Goal: Obtain resource: Download file/media

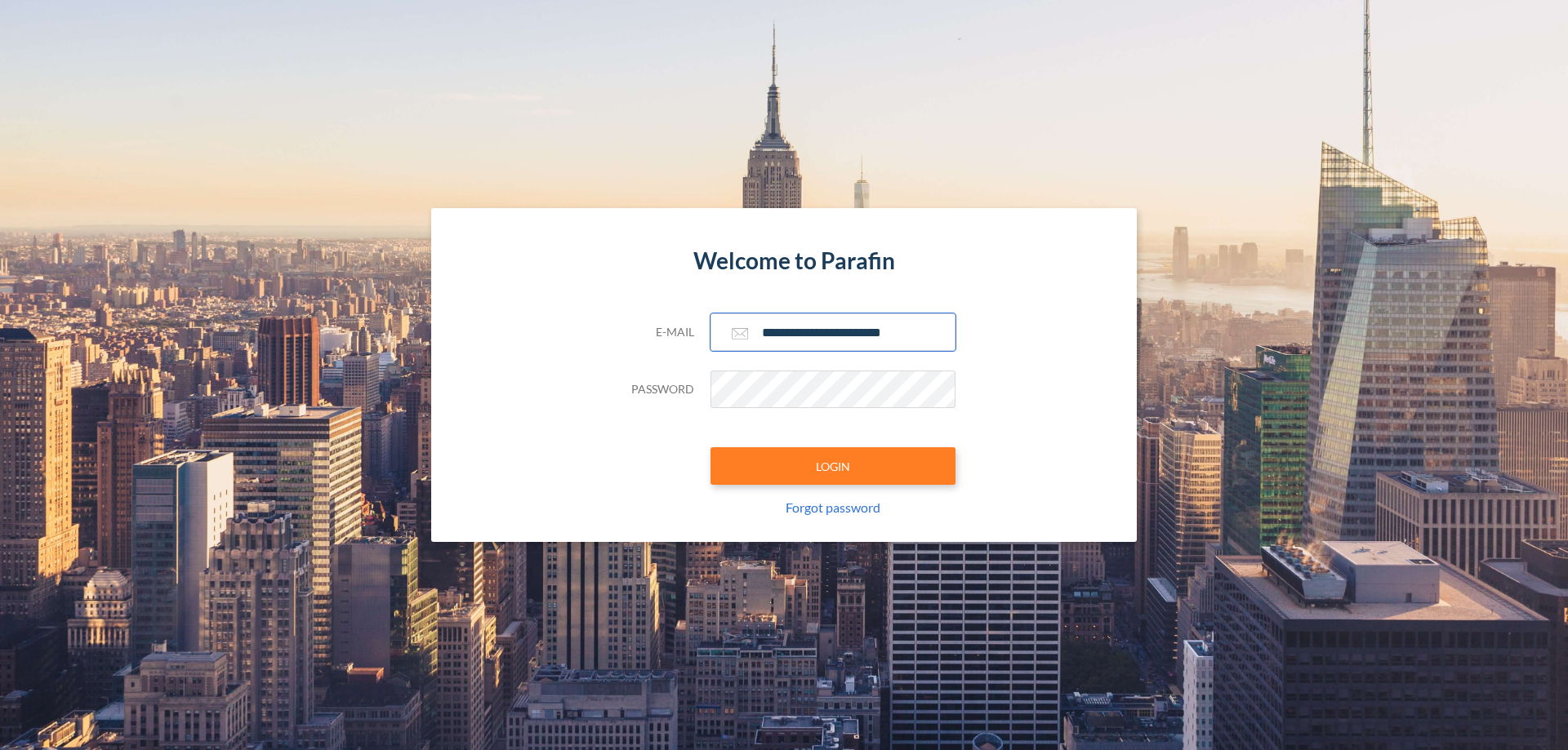
type input "**********"
click at [833, 466] on button "LOGIN" at bounding box center [833, 466] width 245 height 38
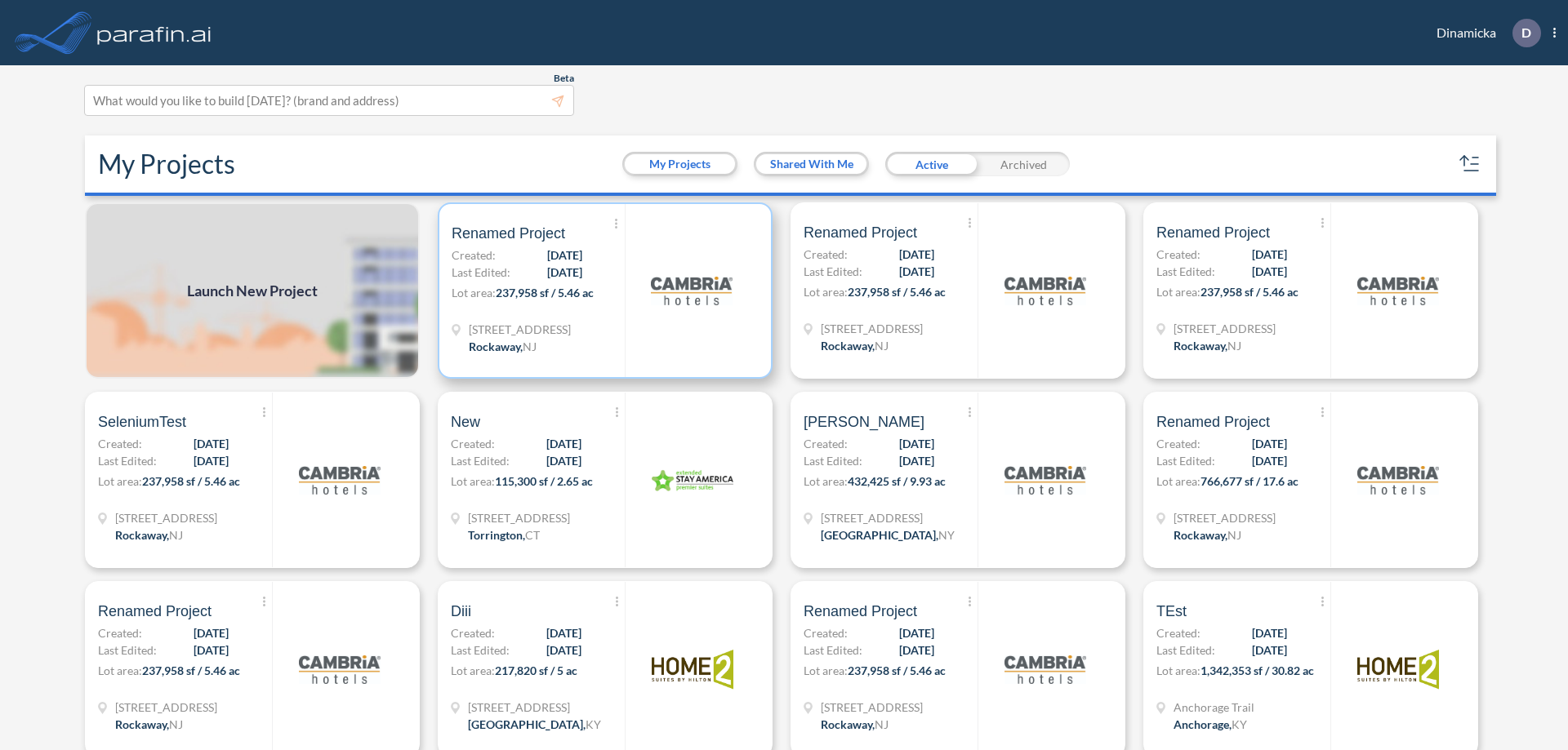
scroll to position [4, 0]
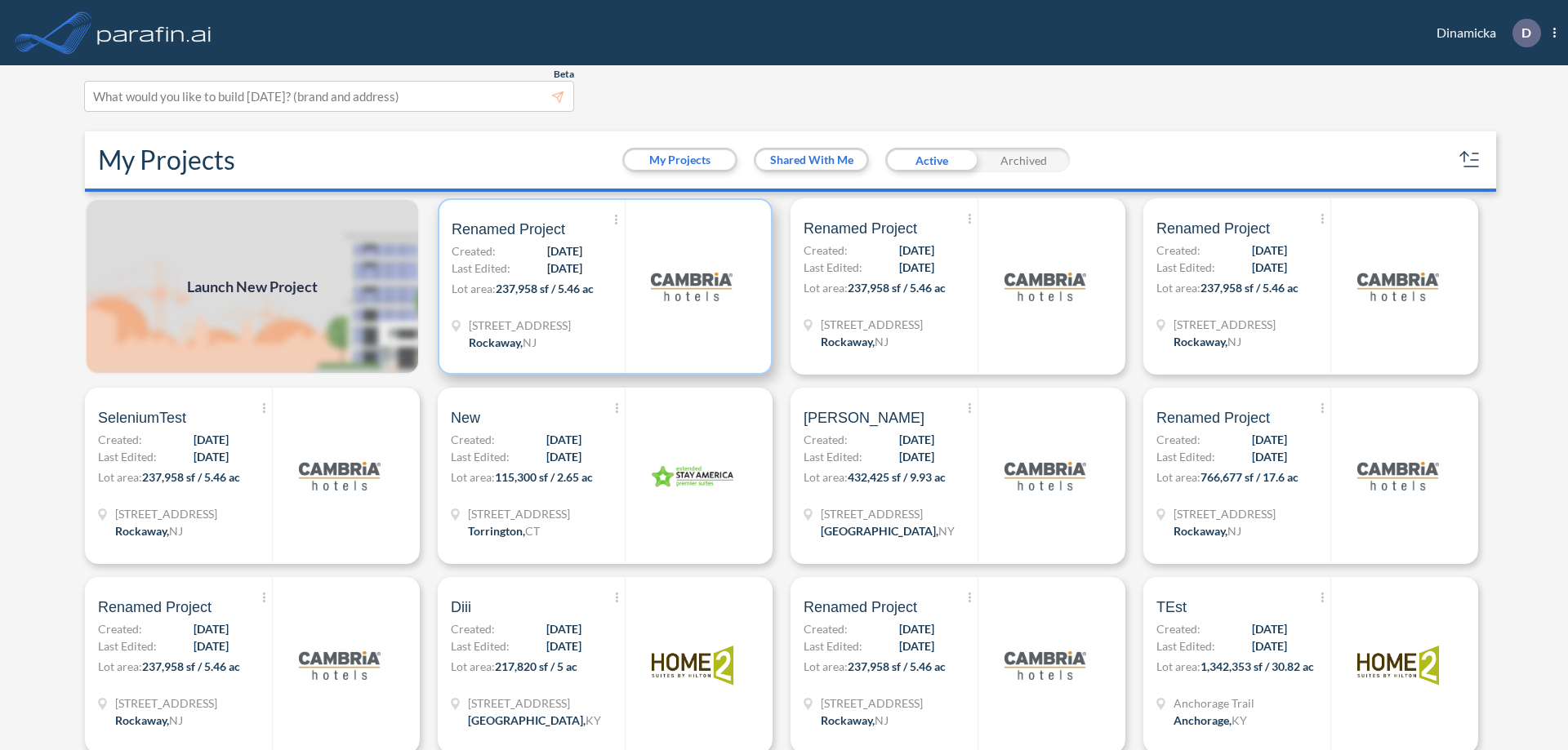
click at [602, 287] on p "Lot area: 237,958 sf / 5.46 ac" at bounding box center [538, 292] width 173 height 23
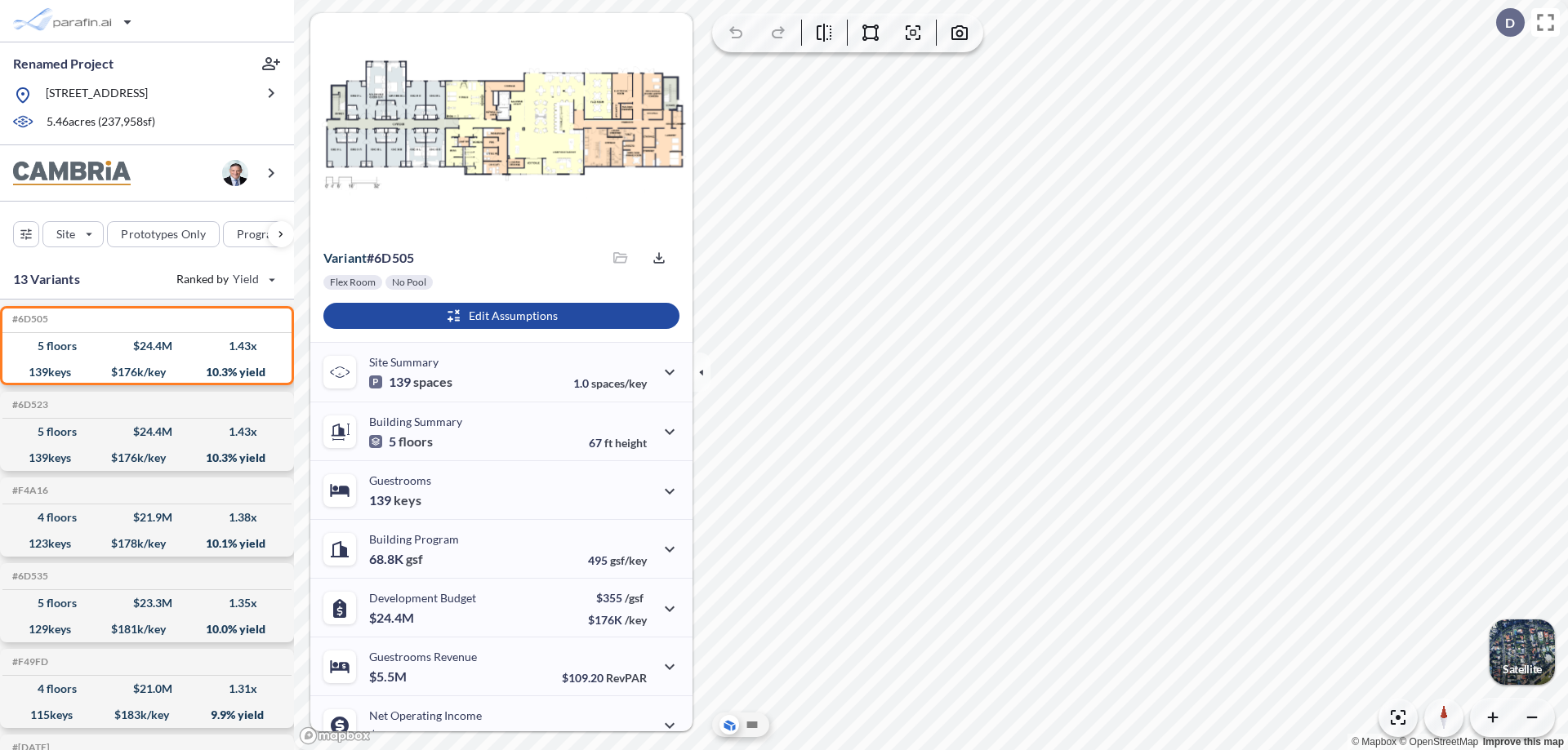
scroll to position [82, 0]
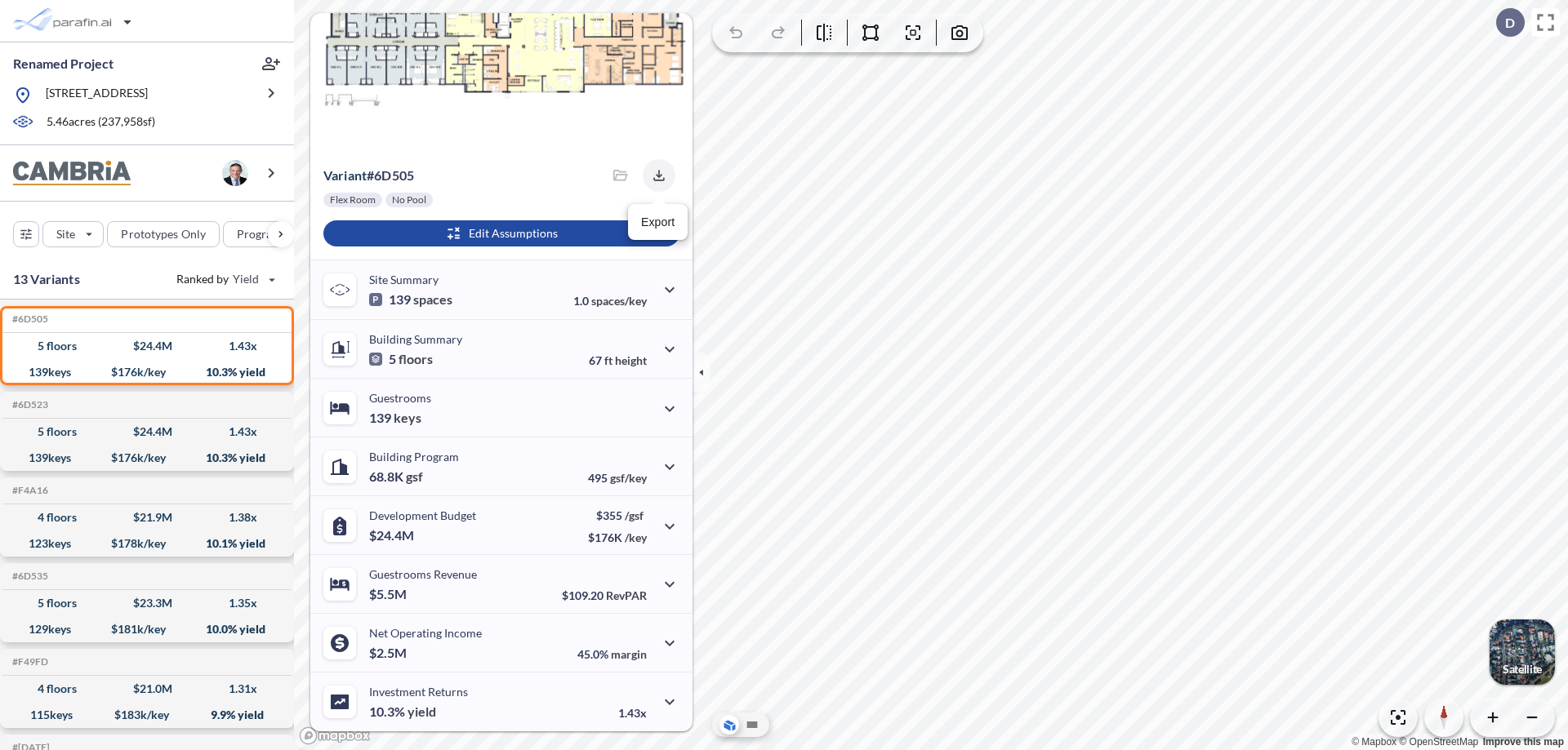
click at [654, 176] on icon "button" at bounding box center [659, 176] width 11 height 11
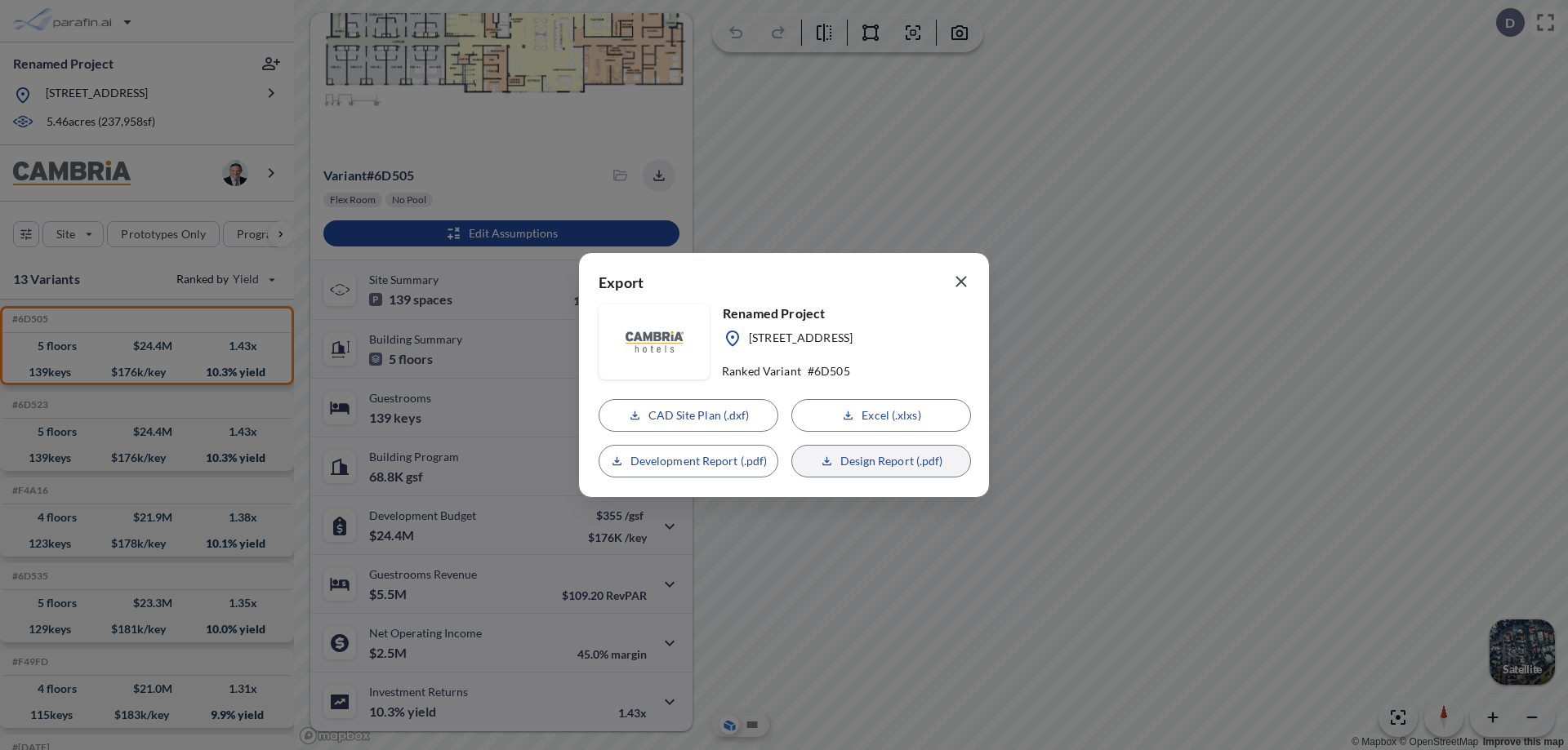
click at [881, 461] on p "Design Report (.pdf)" at bounding box center [892, 461] width 103 height 16
